Goal: Find specific page/section: Find specific page/section

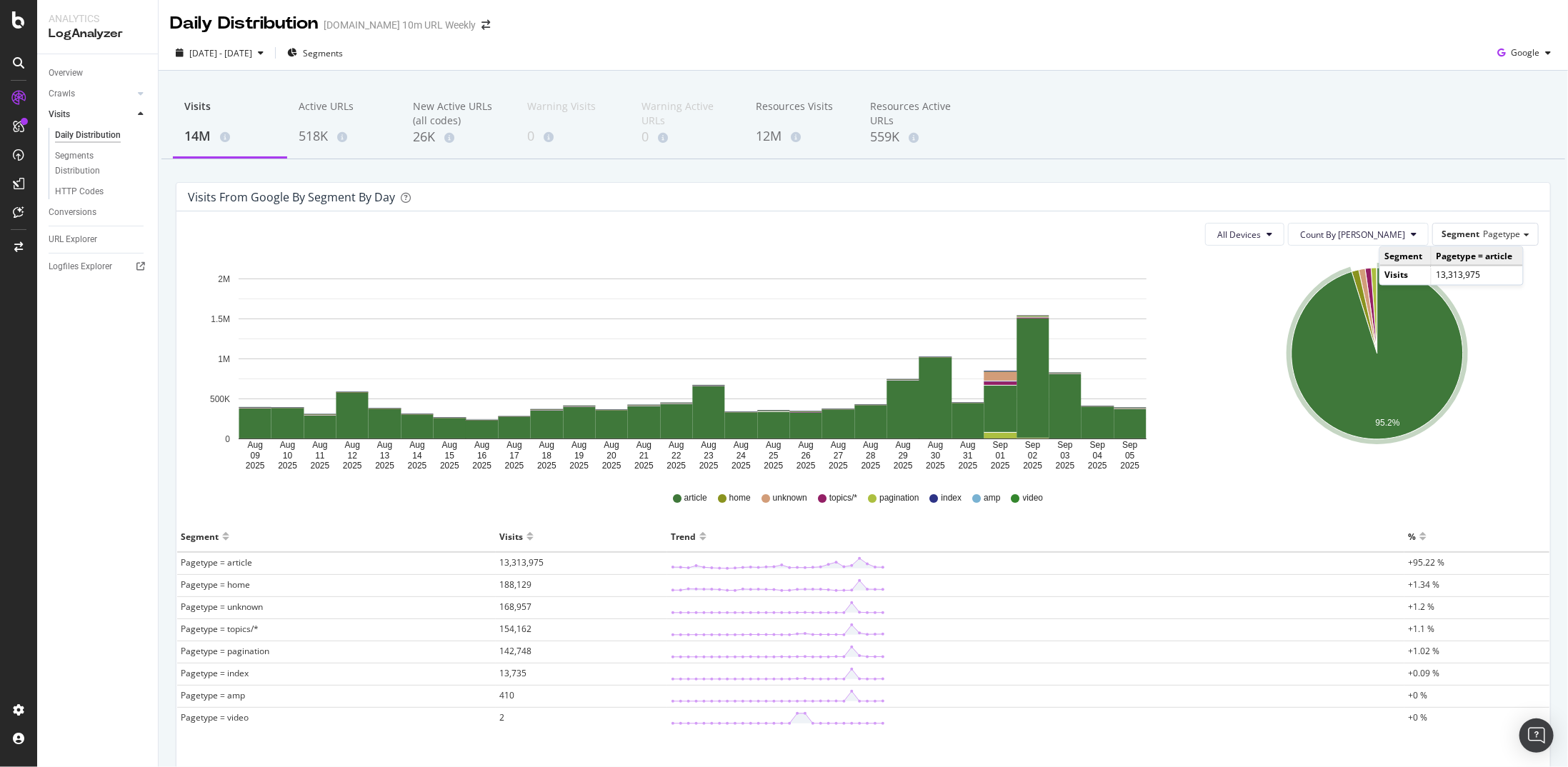
click at [1298, 156] on div "Visits 14M Active URLs 518K New Active URLs (all codes) 26K Warning Visits 0 Wa…" at bounding box center [863, 123] width 1403 height 71
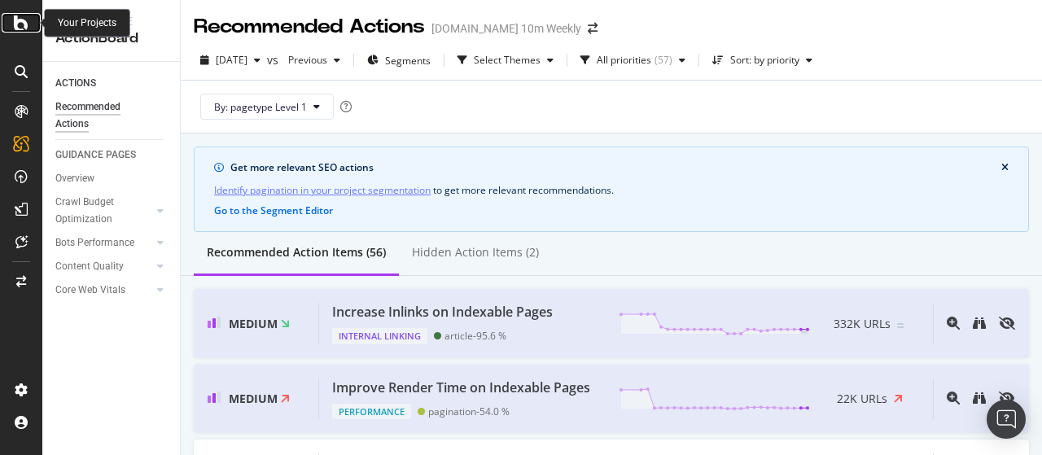
click at [31, 20] on div at bounding box center [21, 23] width 39 height 20
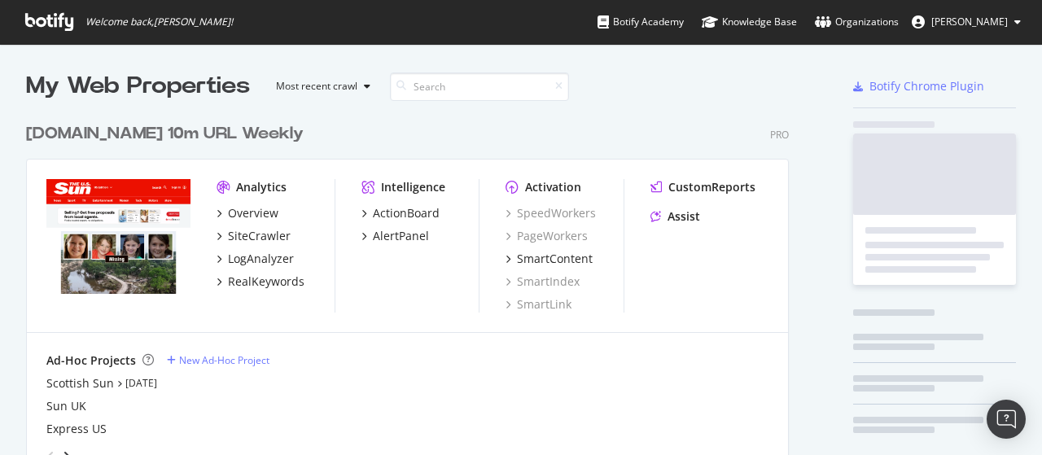
scroll to position [244, 0]
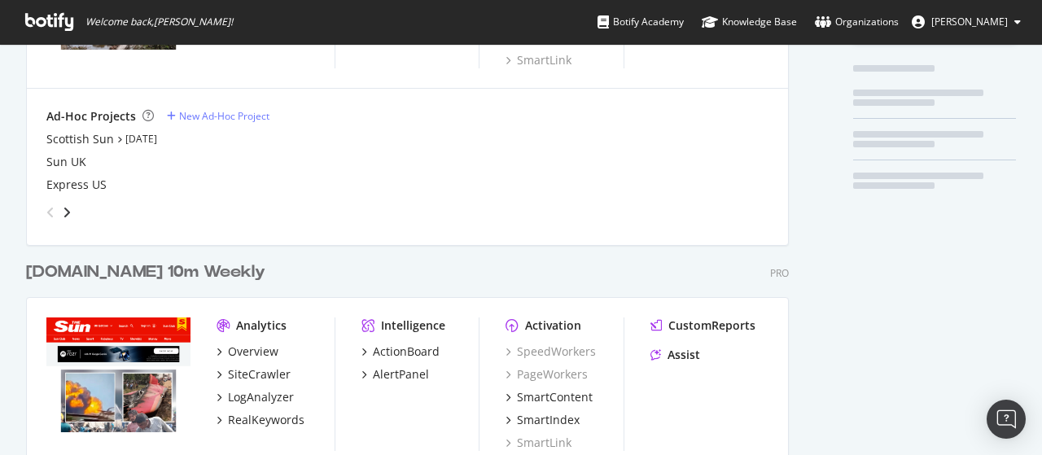
click at [140, 266] on div "[DOMAIN_NAME] 10m Weekly" at bounding box center [145, 272] width 239 height 24
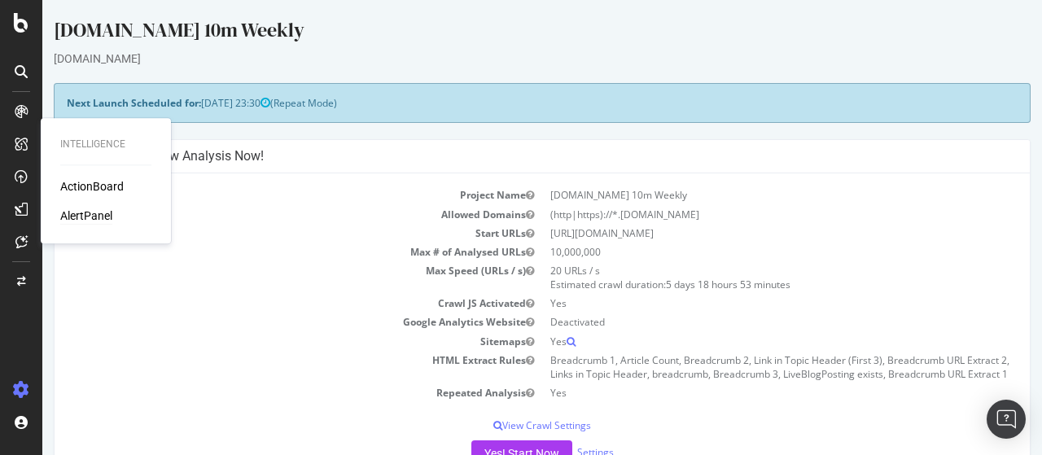
click at [98, 212] on div "AlertPanel" at bounding box center [86, 216] width 52 height 16
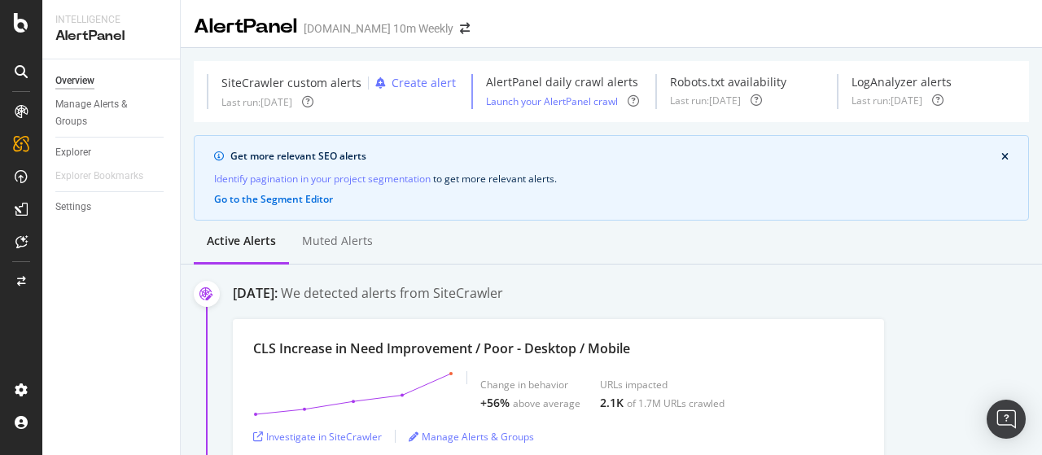
drag, startPoint x: 1003, startPoint y: 108, endPoint x: 1031, endPoint y: 94, distance: 32.0
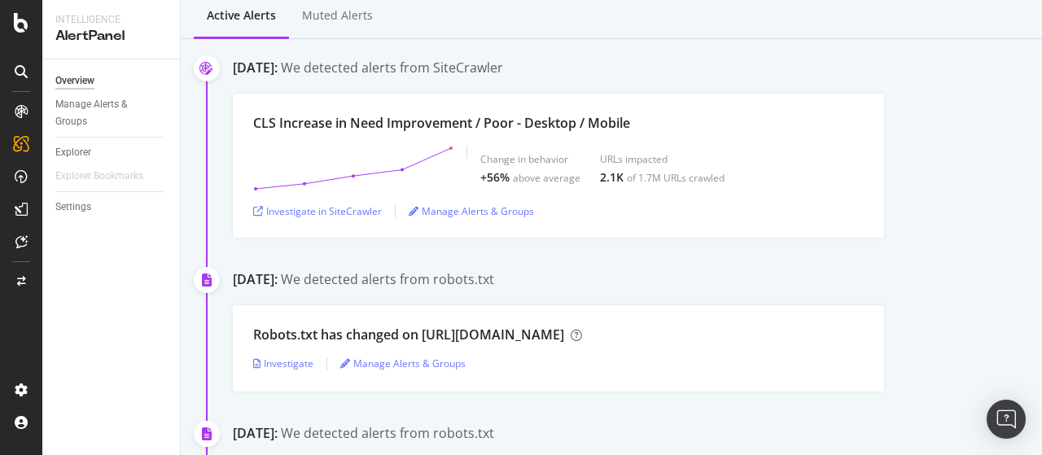
scroll to position [242, 0]
